Goal: Use online tool/utility: Use online tool/utility

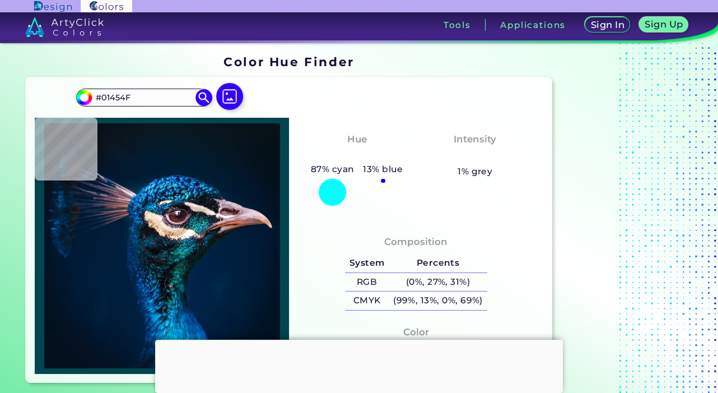
click at [230, 218] on img at bounding box center [161, 245] width 243 height 245
type input "#edcee0"
type input "#EDCEE0"
type input "#e6c7d8"
type input "#E6C7D8"
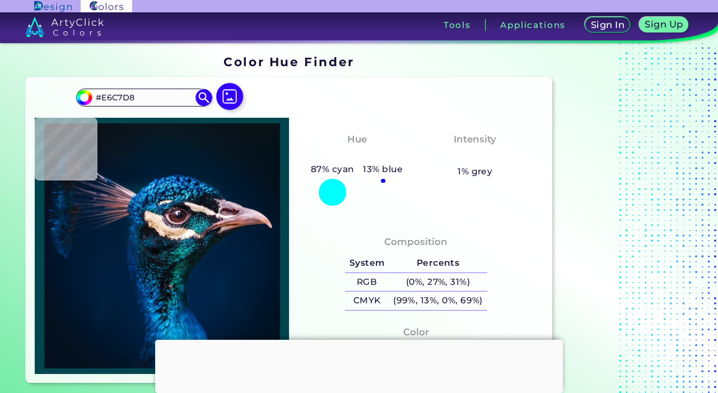
click at [229, 218] on img at bounding box center [161, 245] width 243 height 245
type input "#d5b5c6"
type input "#D5B5C6"
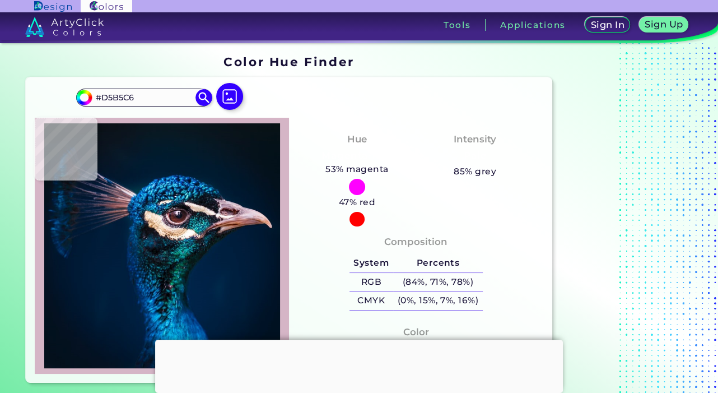
click at [215, 217] on img at bounding box center [161, 245] width 243 height 245
type input "#111924"
type input "#0c1019"
type input "#0C1019"
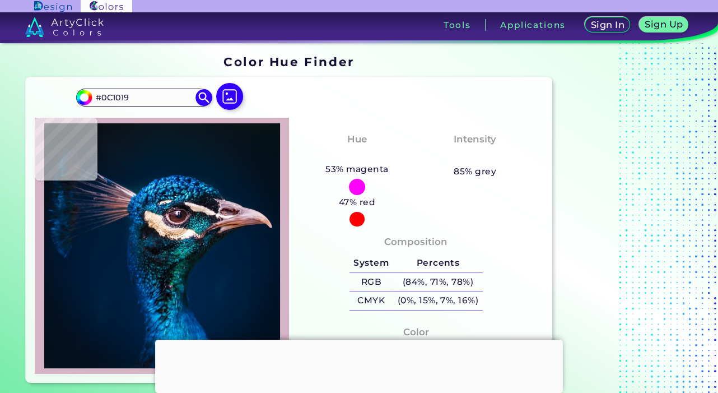
type input "#1f666b"
type input "#1F666B"
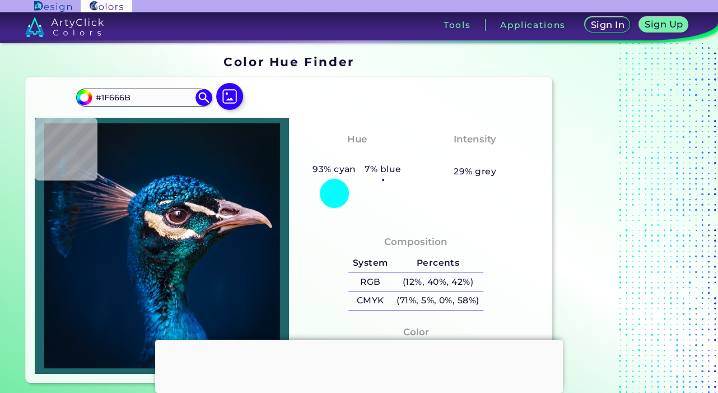
type input "#1f4a5a"
type input "#1F4A5A"
type input "#0a526d"
type input "#0A526D"
type input "#0f5d74"
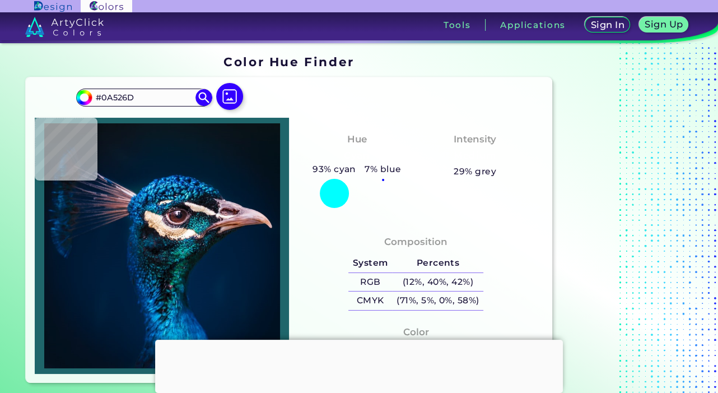
type input "#0F5D74"
type input "#348795"
type input "#215b61"
type input "#215B61"
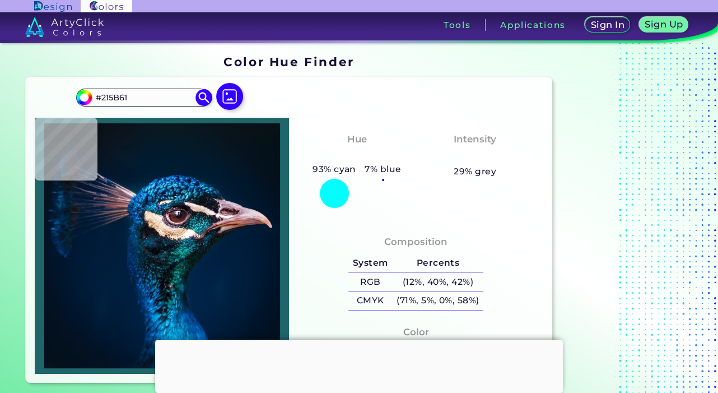
type input "#01313b"
type input "#01313B"
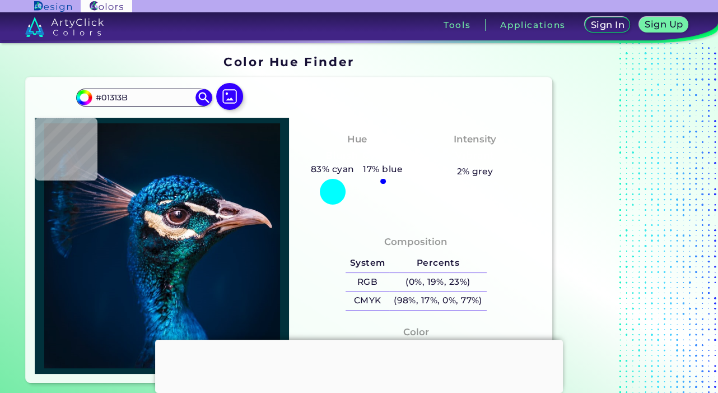
type input "#023443"
type input "#184c59"
type input "#184C59"
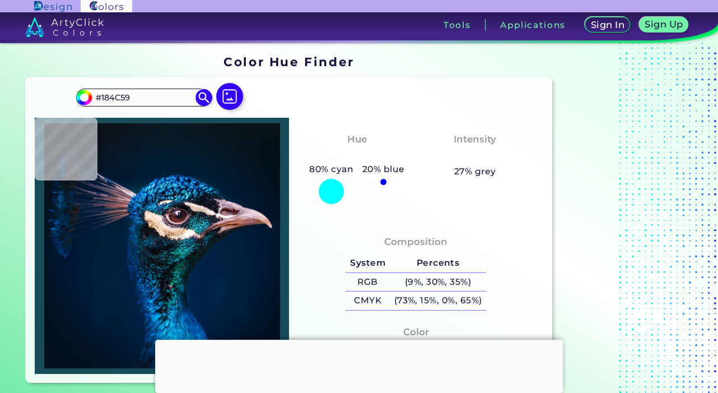
type input "#225e65"
type input "#225E65"
type input "#012530"
type input "#081e2e"
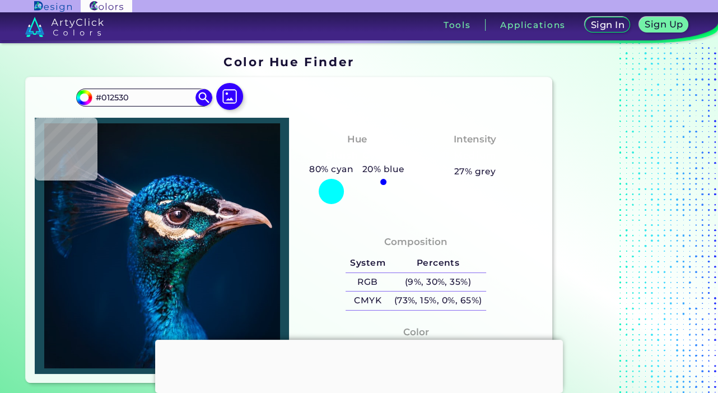
type input "#081E2E"
type input "#0d2531"
type input "#0D2531"
type input "#0d2834"
type input "#0D2834"
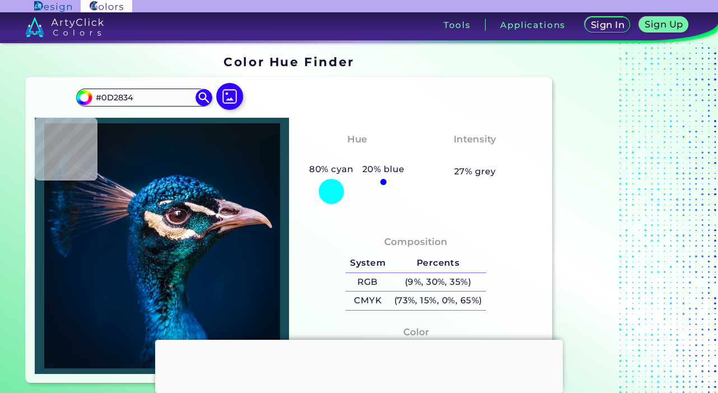
type input "#0c1828"
type input "#0C1828"
type input "#0b1320"
type input "#0B1320"
type input "#1f2f37"
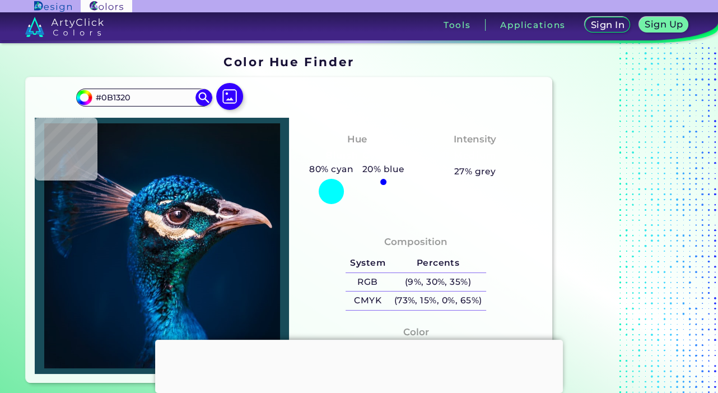
type input "#1F2F37"
type input "#17343d"
type input "#17343D"
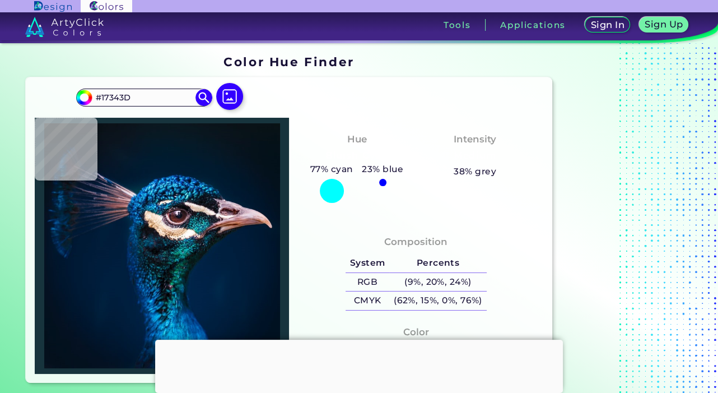
type input "#122836"
type input "#162132"
type input "#0c1521"
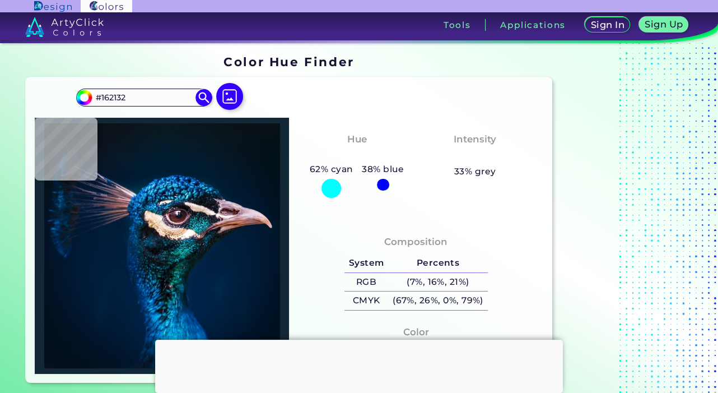
type input "#0C1521"
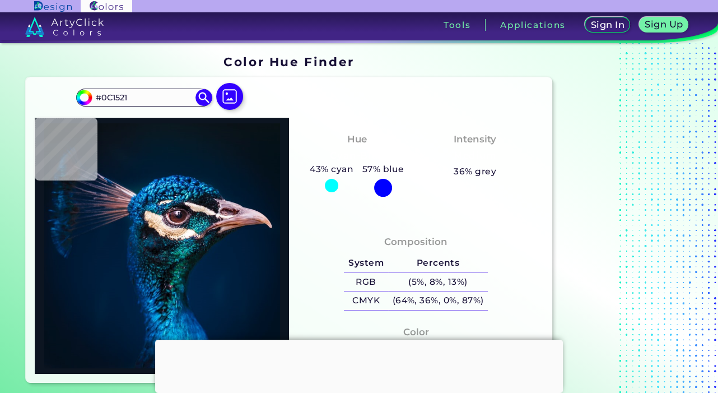
type input "#0c1019"
type input "#0C1019"
type input "#131c25"
type input "#131C25"
type input "#233841"
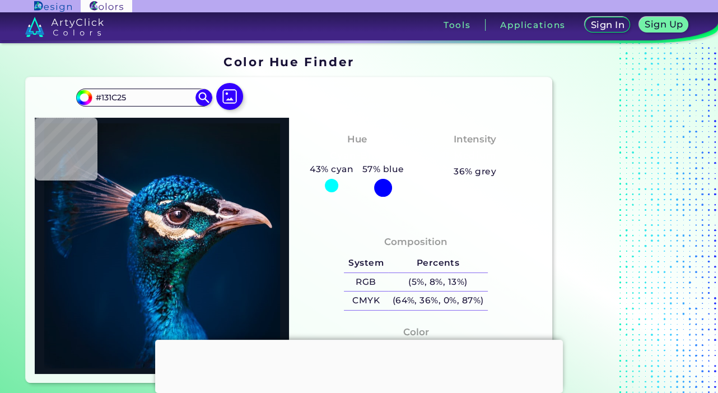
type input "#233841"
type input "#1a2e3a"
type input "#1A2E3A"
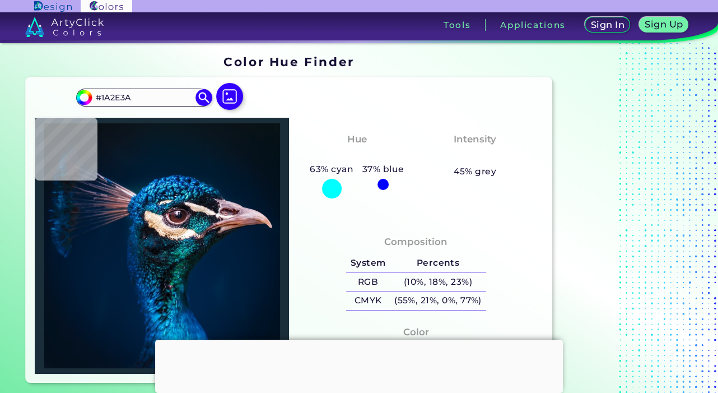
type input "#0a121e"
type input "#0A121E"
type input "#16141e"
type input "#16141E"
type input "#0d1217"
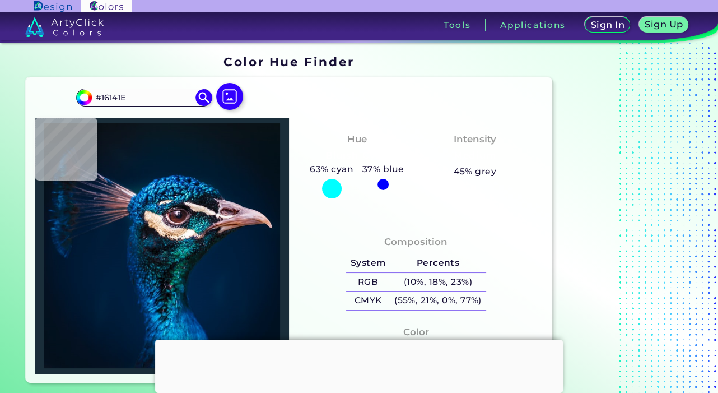
type input "#0D1217"
type input "#3b454c"
type input "#3B454C"
type input "#28303b"
type input "#28303B"
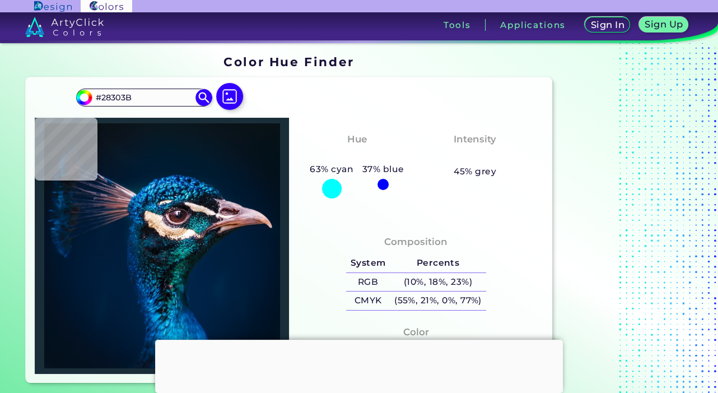
type input "#181728"
type input "#1b1c28"
type input "#1B1C28"
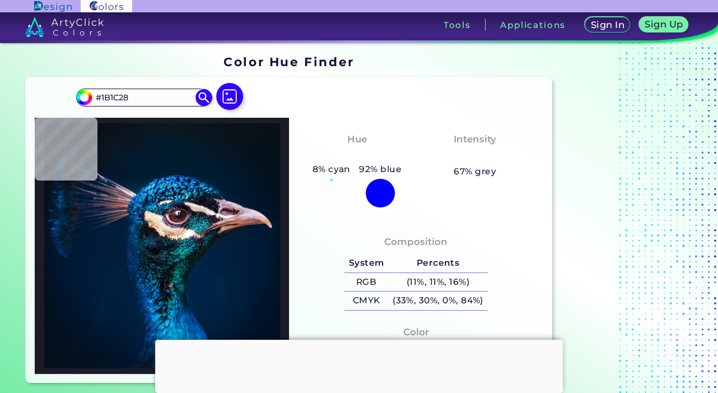
type input "#141622"
type input "#272737"
type input "#242231"
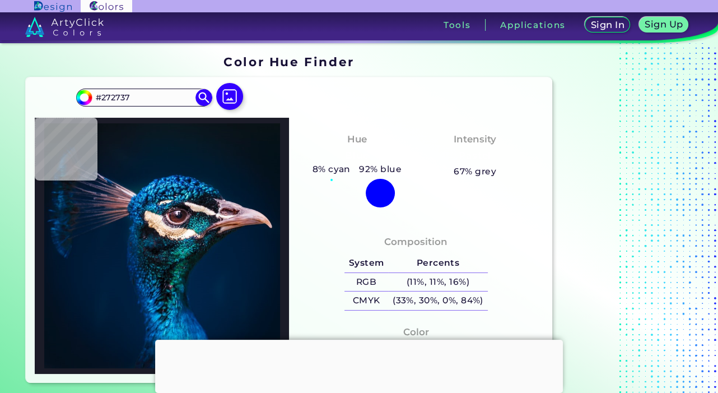
type input "#242231"
type input "#2b2634"
type input "#2B2634"
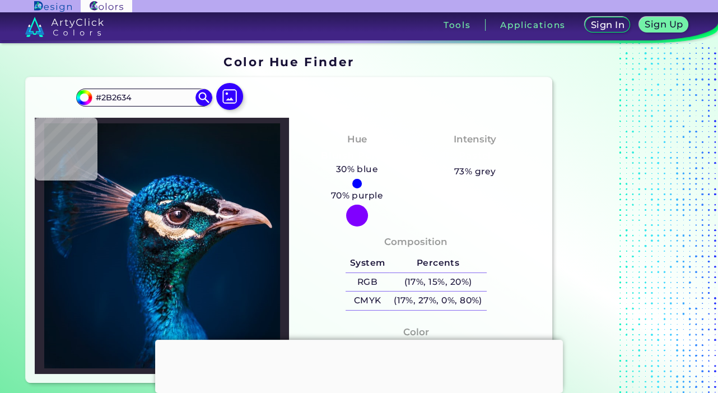
type input "#514754"
type input "#2b2634"
type input "#2B2634"
type input "#242231"
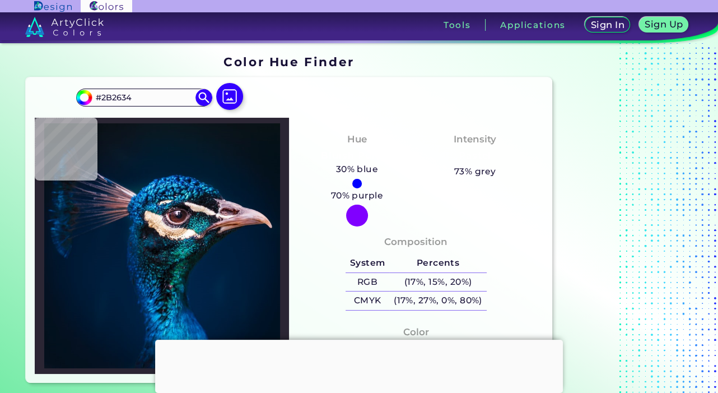
type input "#242231"
type input "#272737"
type input "#242231"
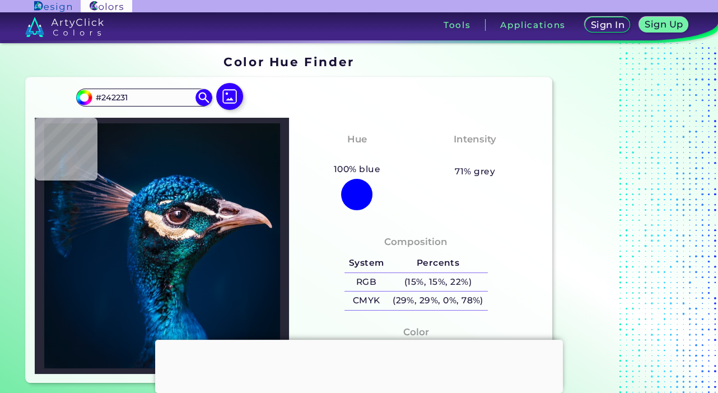
type input "#2b2634"
type input "#2B2634"
type input "#514754"
type input "#564b56"
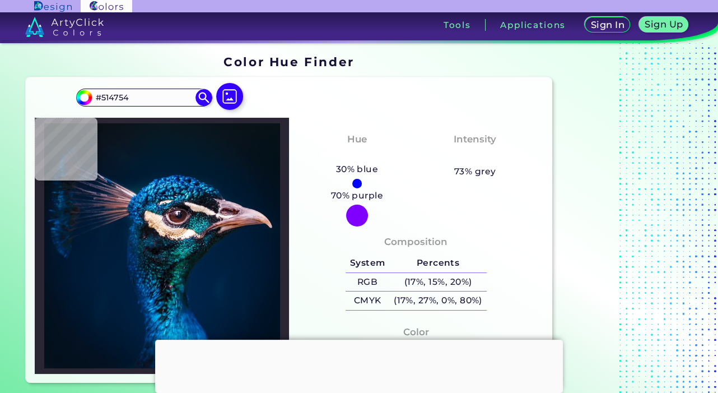
type input "#564B56"
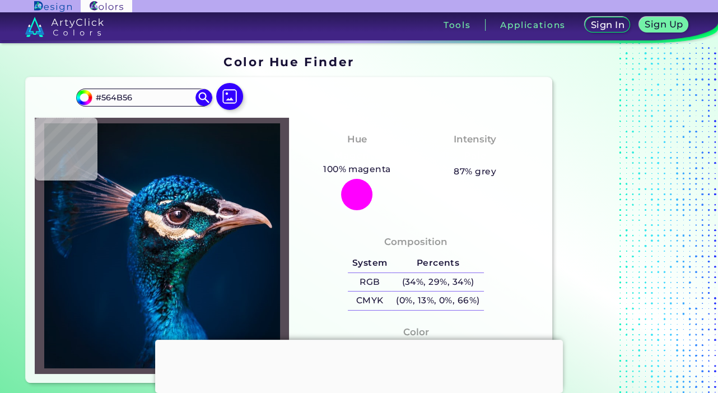
click at [217, 218] on img at bounding box center [161, 245] width 243 height 245
click at [229, 217] on img at bounding box center [161, 245] width 243 height 245
type input "#b19498"
type input "#B19498"
type input "#a6878d"
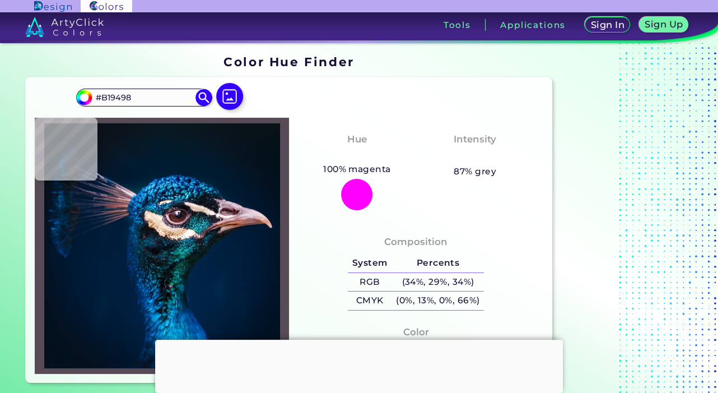
type input "#A6878D"
type input "#ab8a92"
type input "#AB8A92"
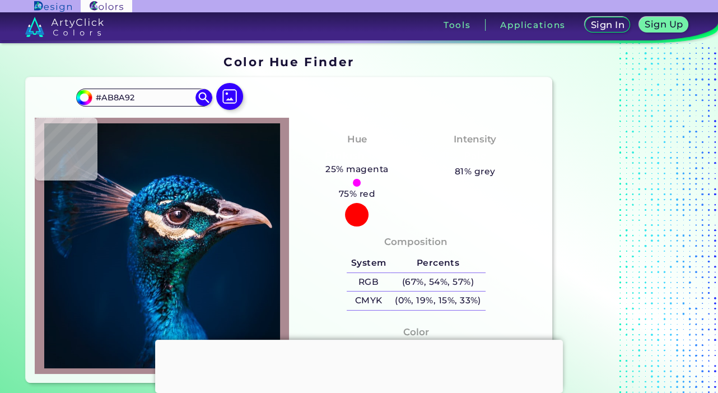
type input "#d4b6c1"
type input "#D4B6C1"
type input "#9d644c"
type input "#9D644C"
type input "#002245"
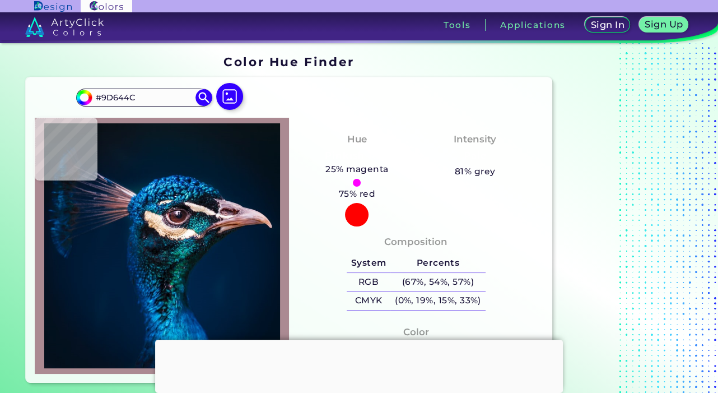
type input "#002245"
type input "#012348"
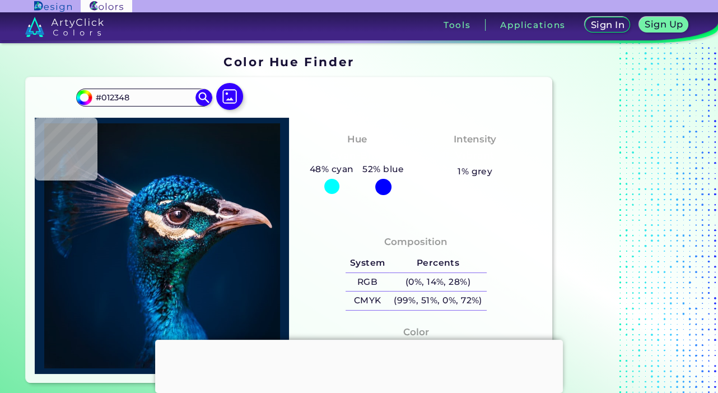
type input "#002448"
type input "#012448"
type input "#012449"
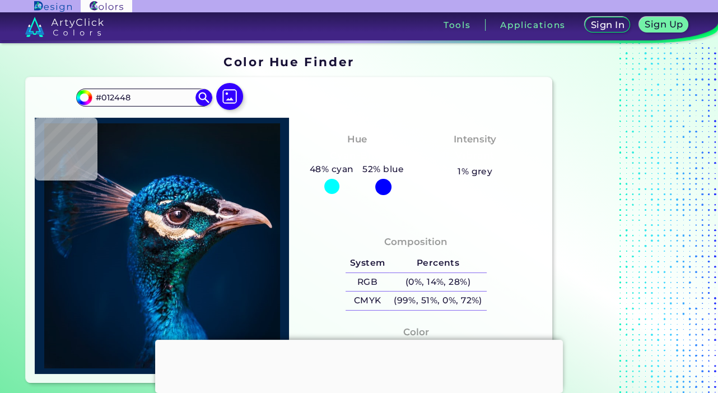
type input "#012449"
type input "#01244a"
type input "#01244A"
type input "#00253f"
type input "#00253F"
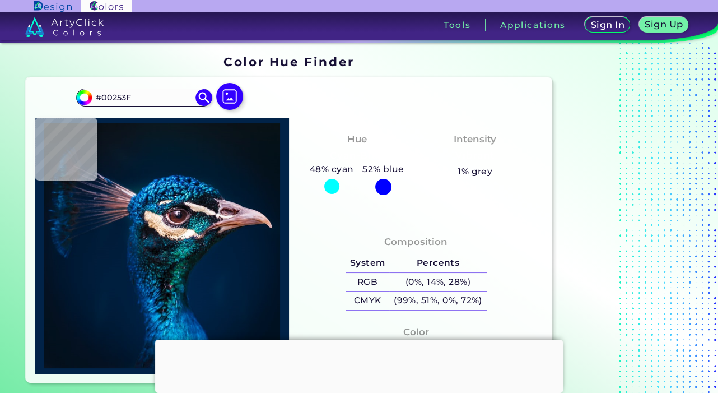
type input "#041817"
type input "#072427"
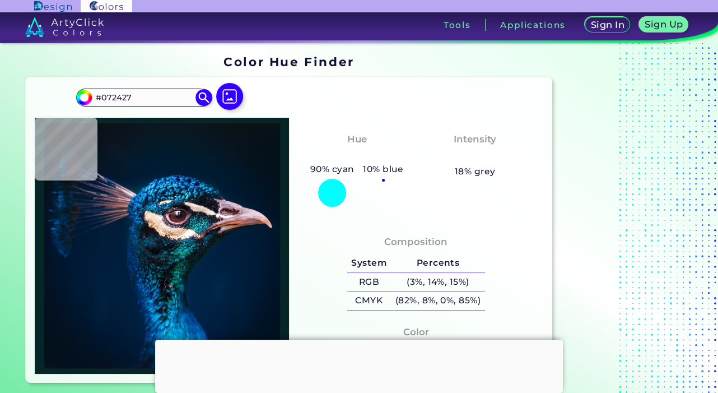
type input "#002a31"
type input "#002A31"
type input "#12404f"
type input "#12404F"
type input "#113b4f"
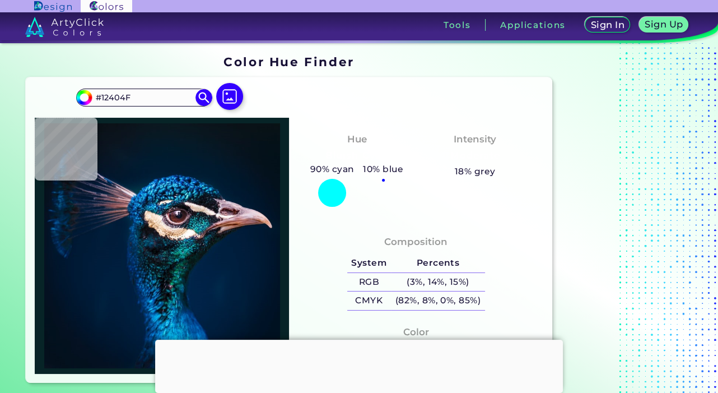
type input "#113B4F"
type input "#308e9d"
type input "#308E9D"
type input "#003741"
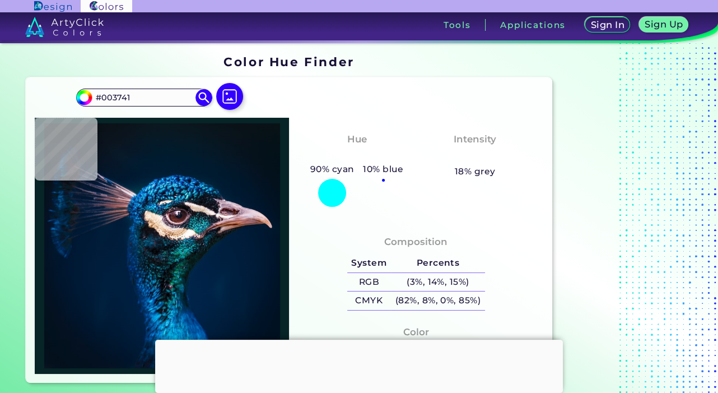
type input "#1f6e94"
type input "#1F6E94"
type input "#034b79"
type input "#034B79"
type input "#003665"
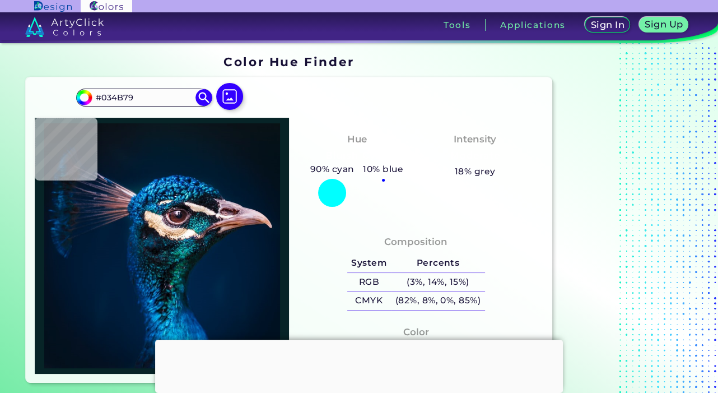
type input "#003665"
type input "#0a5a83"
type input "#0A5A83"
type input "#08859c"
type input "#08859C"
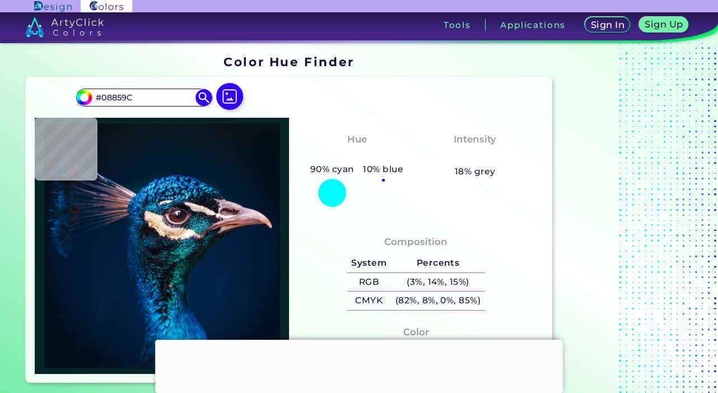
type input "#61a8b1"
type input "#61A8B1"
type input "#fdf0eb"
type input "#FDF0EB"
type input "#faf7ed"
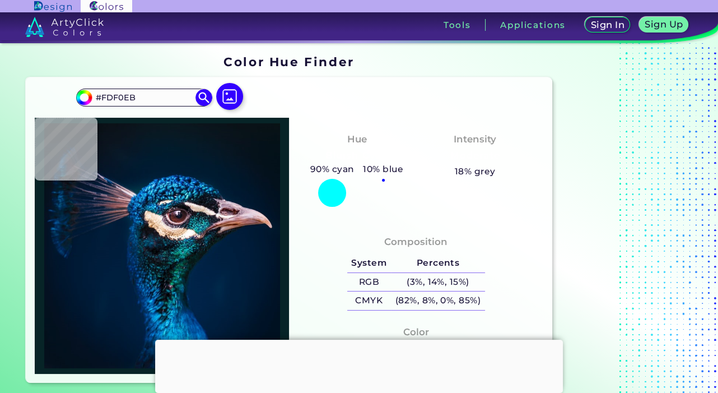
type input "#FAF7ED"
type input "#d2af8c"
type input "#D2AF8C"
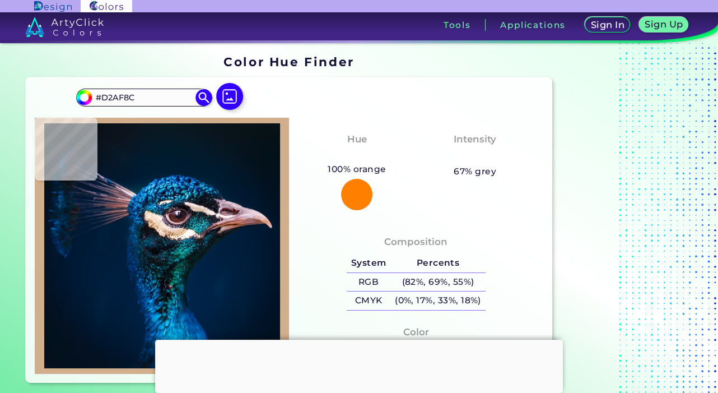
type input "#f1ceaa"
type input "#F1CEAA"
type input "#edc9a8"
type input "#EDC9A8"
type input "#f1d1bd"
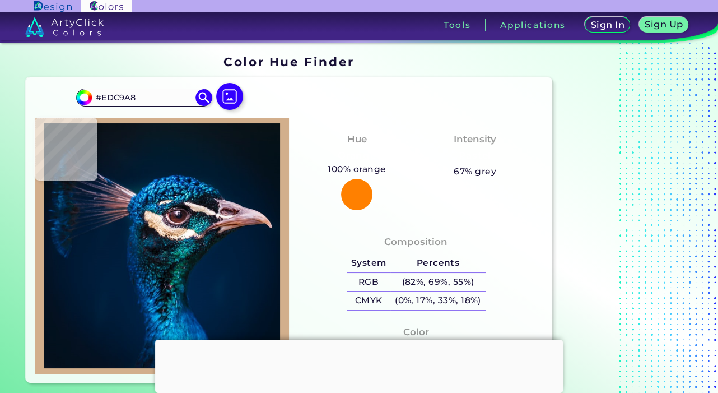
type input "#F1D1BD"
type input "#e9d8cd"
type input "#E9D8CD"
type input "#e2d8d5"
type input "#E2D8D5"
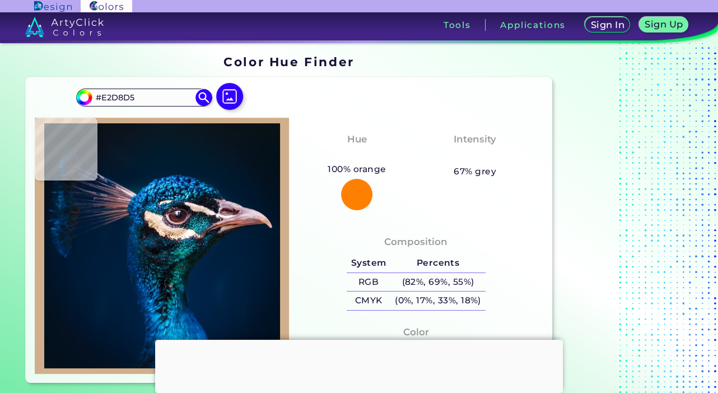
type input "#d4cac8"
type input "#D4CAC8"
type input "#534c59"
type input "#534C59"
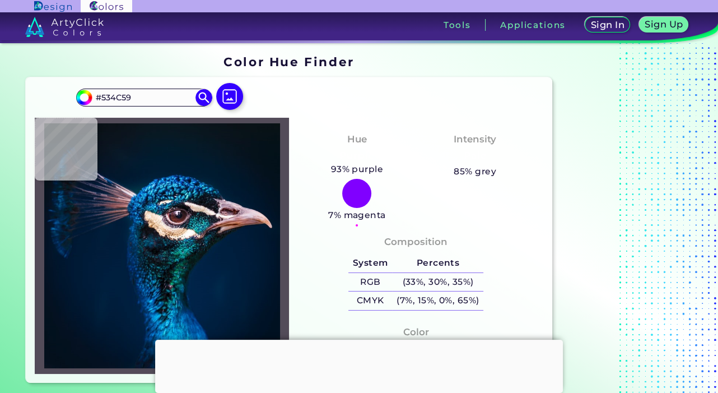
type input "#3f384d"
type input "#3F384D"
type input "#7c798d"
type input "#7C798D"
type input "#433b4d"
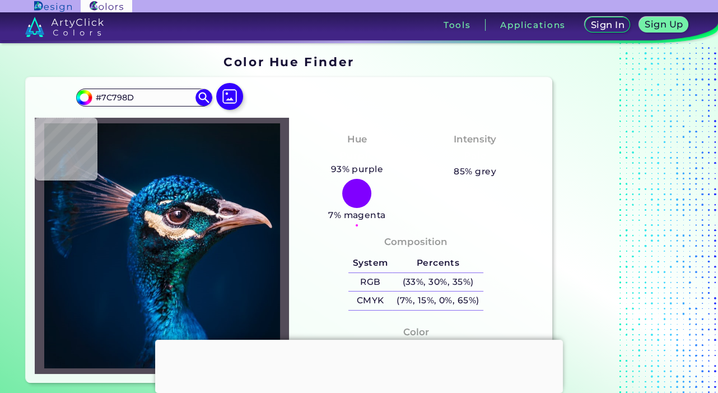
type input "#433B4D"
type input "#3f2837"
type input "#3F2837"
type input "#9f7986"
type input "#9F7986"
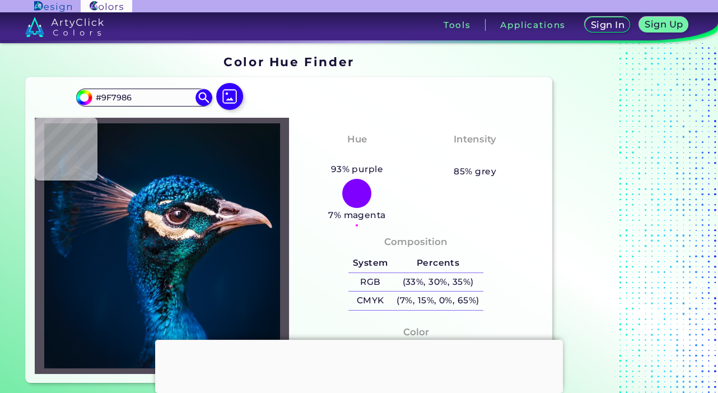
type input "#b17575"
type input "#B17575"
type input "#843d36"
type input "#843D36"
type input "#7f3a30"
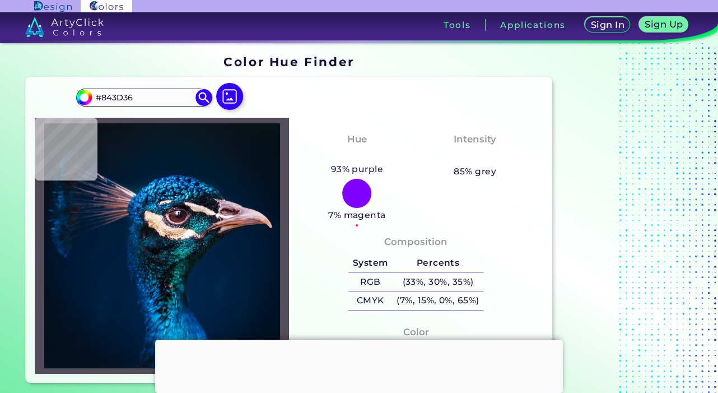
type input "#7F3A30"
type input "#622b27"
type input "#622B27"
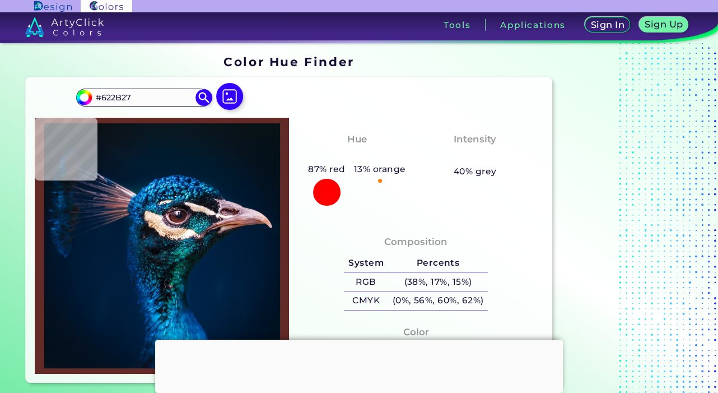
type input "#5b292c"
type input "#5B292C"
type input "#512428"
type input "#3e2025"
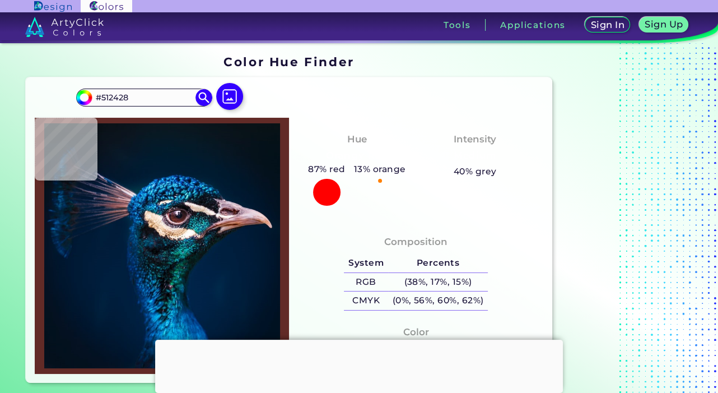
type input "#3E2025"
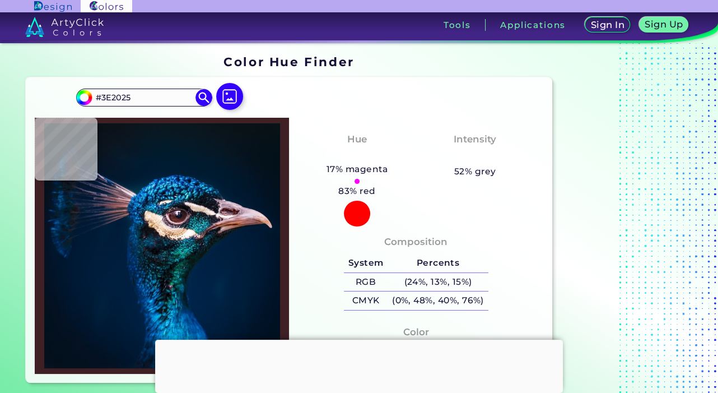
type input "#1a111a"
type input "#1A111A"
type input "#0d1324"
type input "#0D1324"
type input "#0e1b2f"
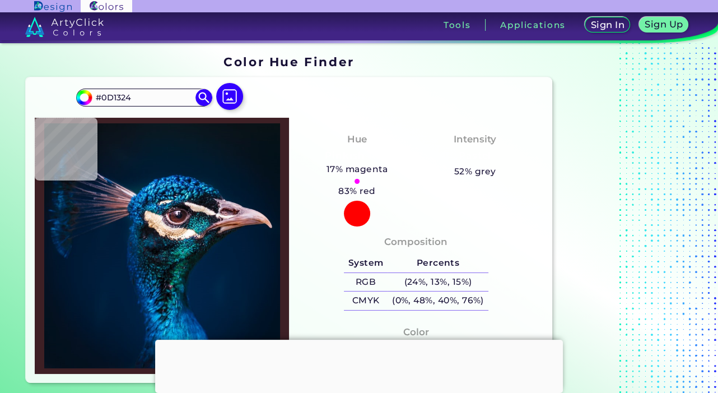
type input "#0E1B2F"
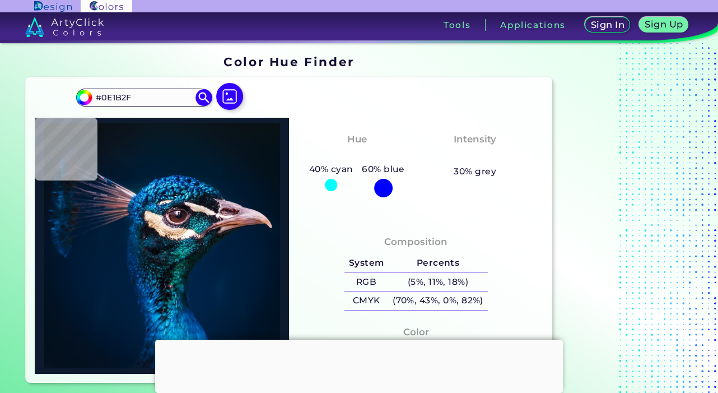
type input "#0b172d"
type input "#0B172D"
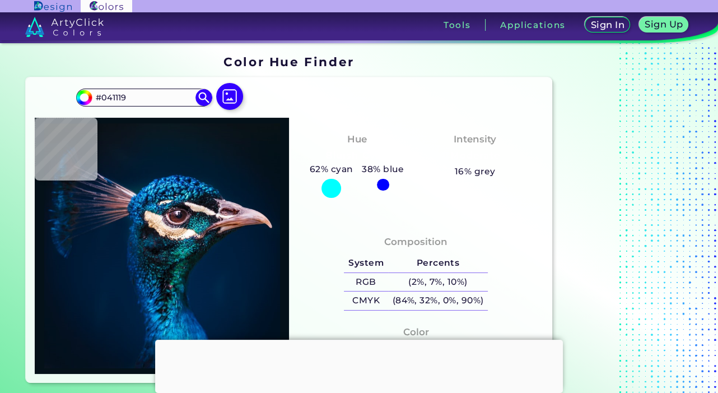
click at [329, 183] on div at bounding box center [332, 189] width 20 height 20
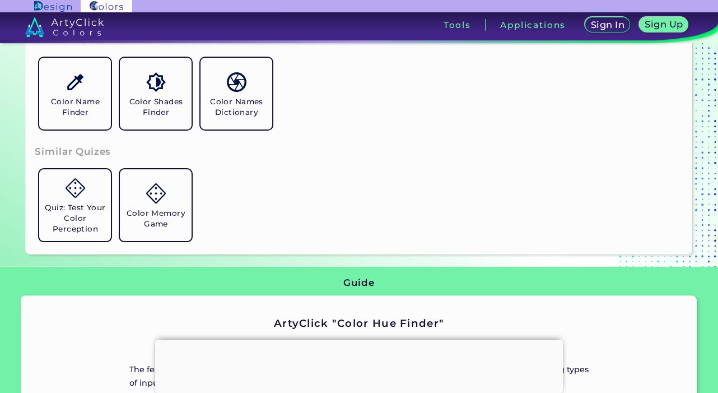
scroll to position [375, 0]
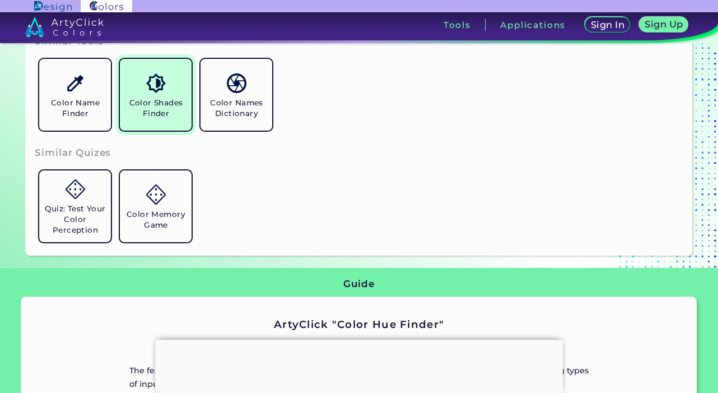
click at [196, 115] on link "Color Shades Finder" at bounding box center [155, 94] width 81 height 81
